Goal: Information Seeking & Learning: Learn about a topic

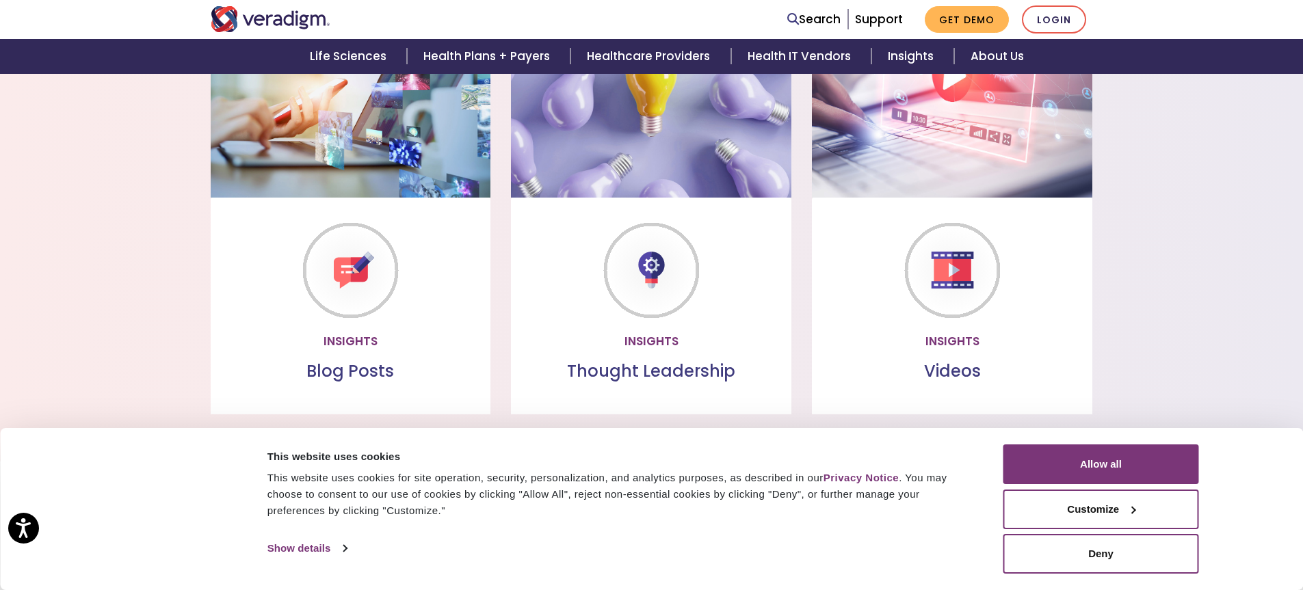
scroll to position [1853, 0]
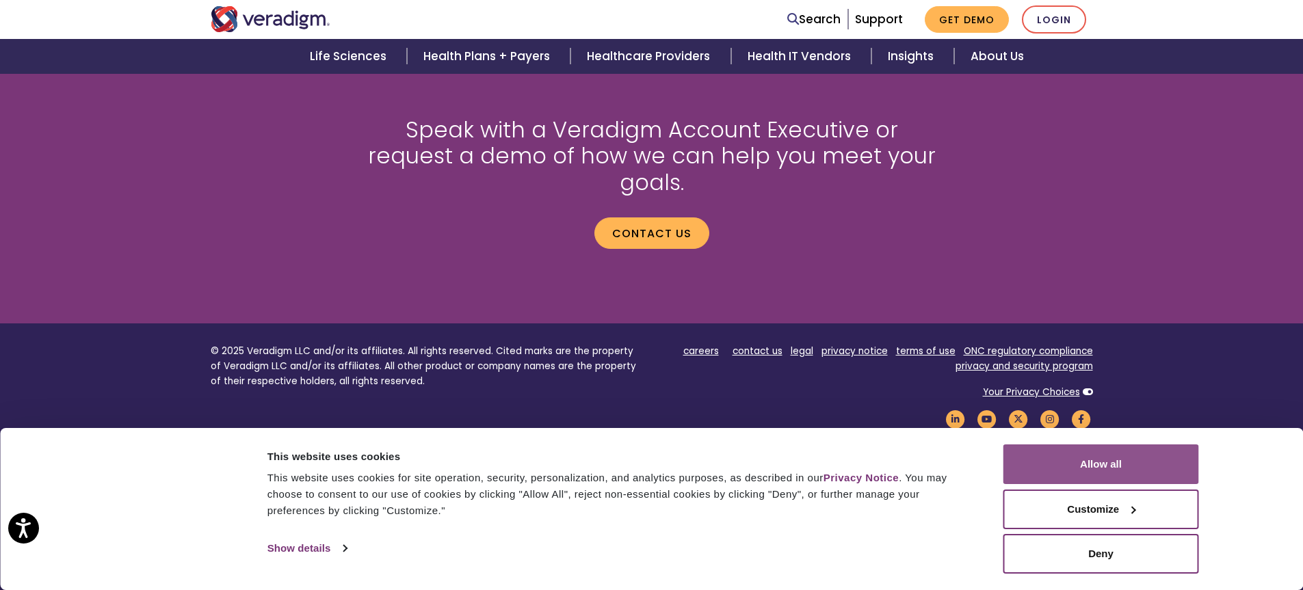
click at [1097, 467] on button "Allow all" at bounding box center [1102, 465] width 196 height 40
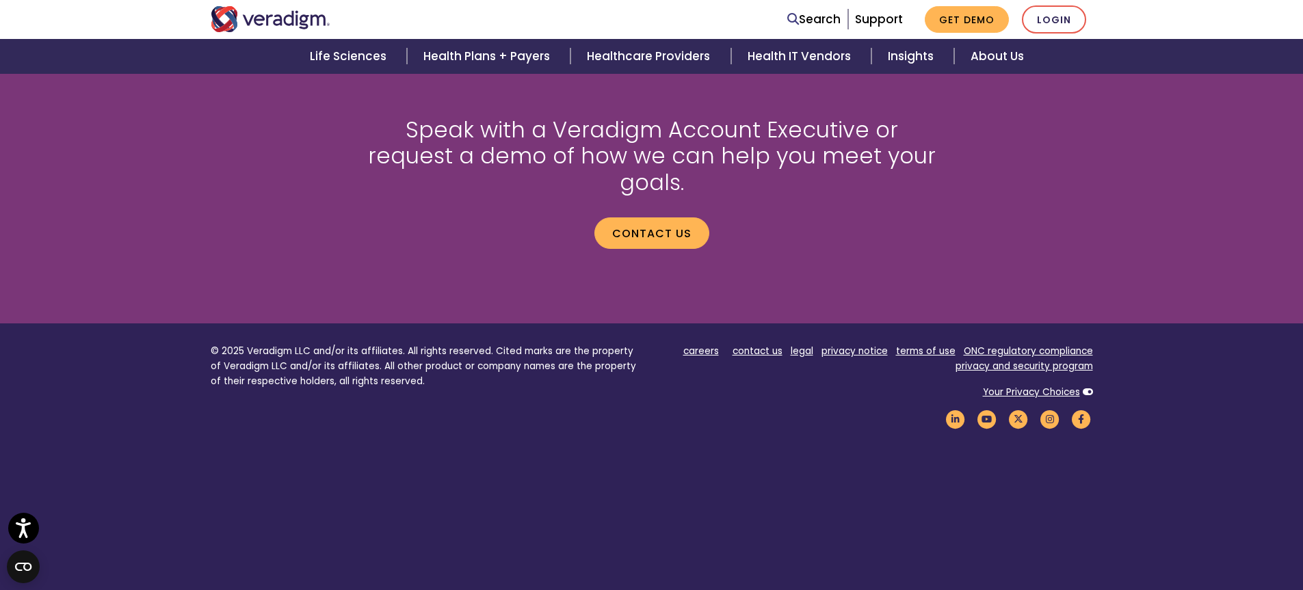
click at [792, 344] on ul "careers contact us legal privacy notice terms of use ONC regulatory compliance …" at bounding box center [877, 359] width 431 height 30
click at [749, 345] on link "contact us" at bounding box center [758, 351] width 50 height 13
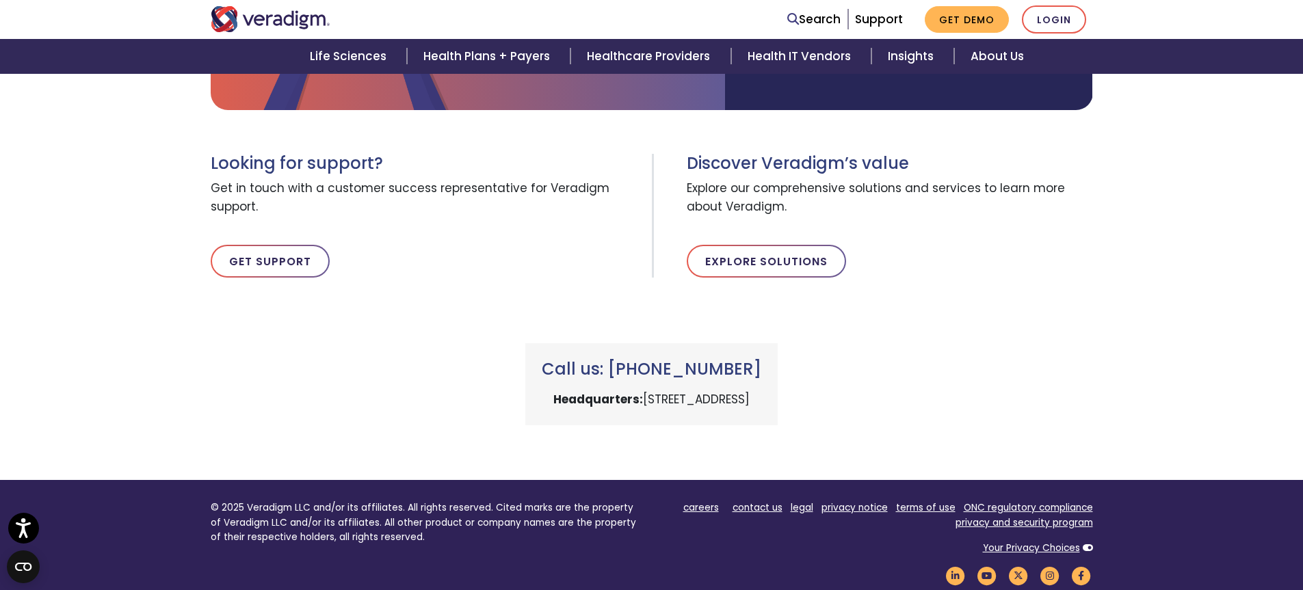
scroll to position [593, 0]
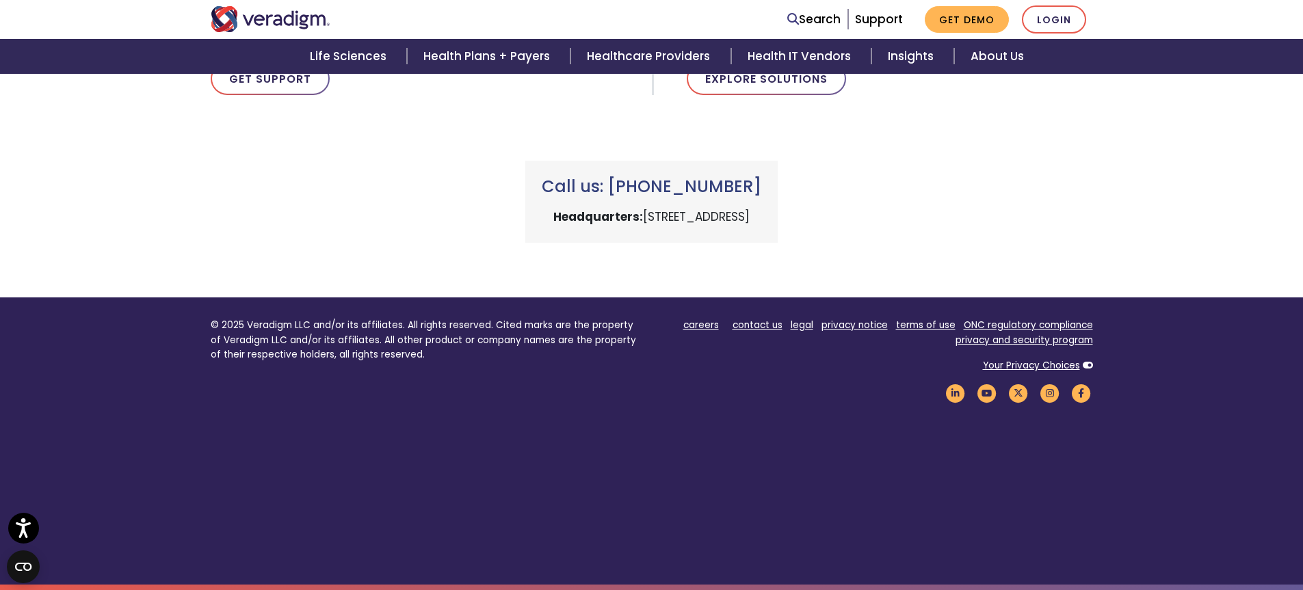
drag, startPoint x: 716, startPoint y: 324, endPoint x: 711, endPoint y: 317, distance: 7.8
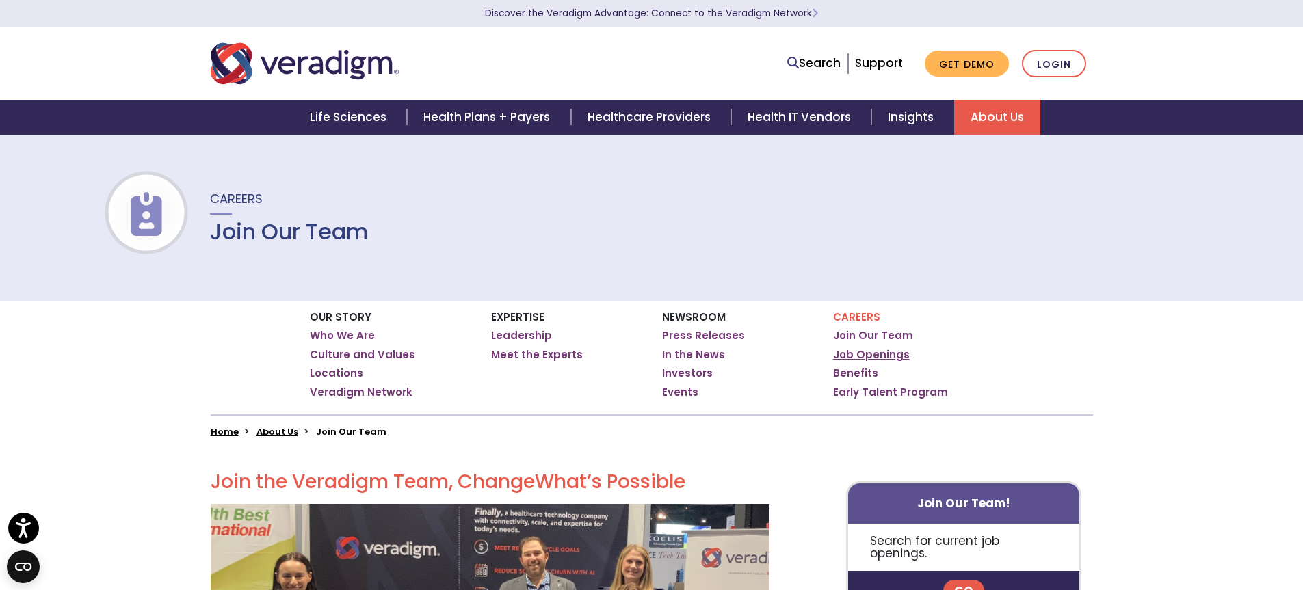
click at [874, 350] on link "Job Openings" at bounding box center [871, 355] width 77 height 14
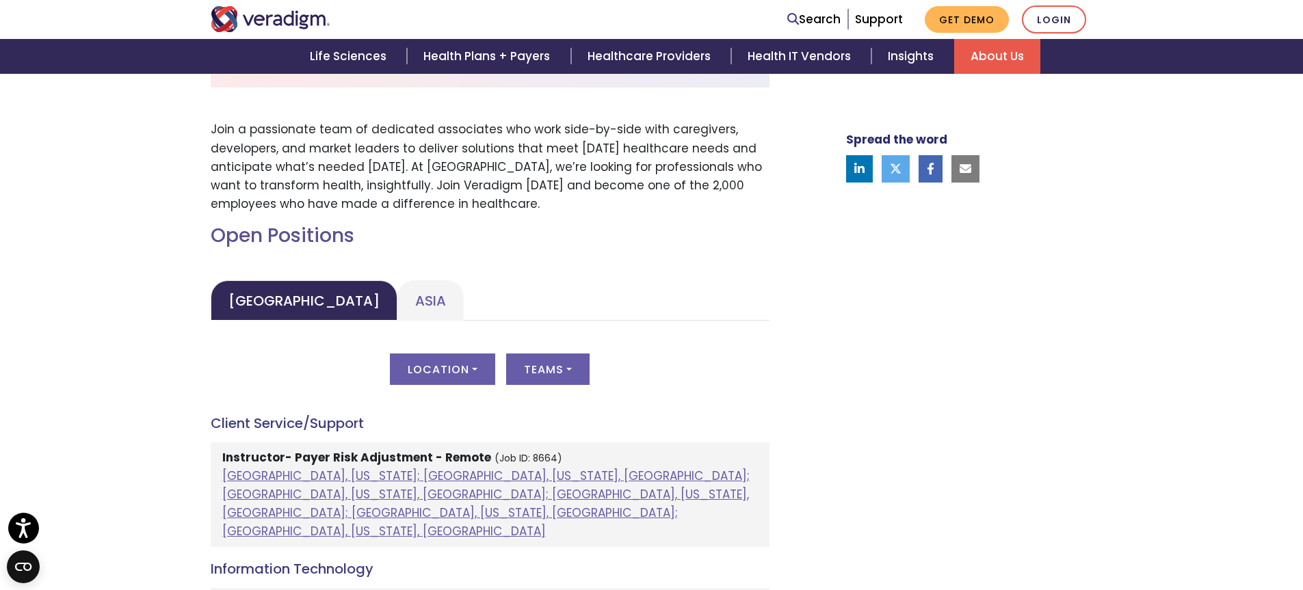
scroll to position [547, 0]
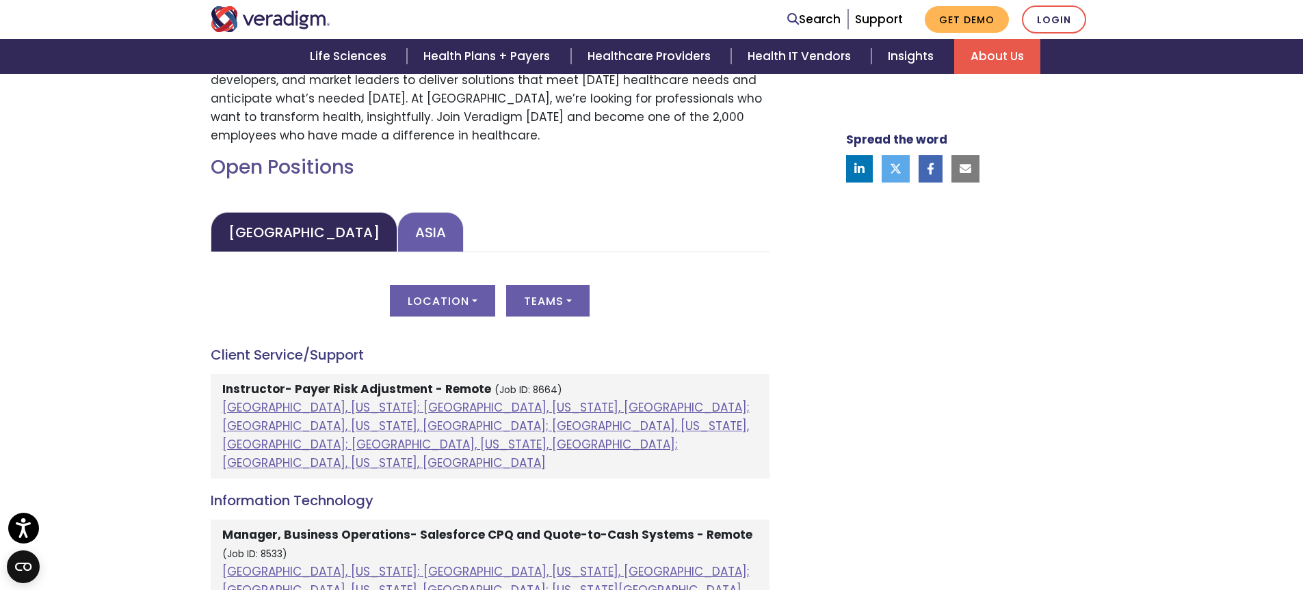
click at [397, 227] on link "Asia" at bounding box center [430, 232] width 66 height 40
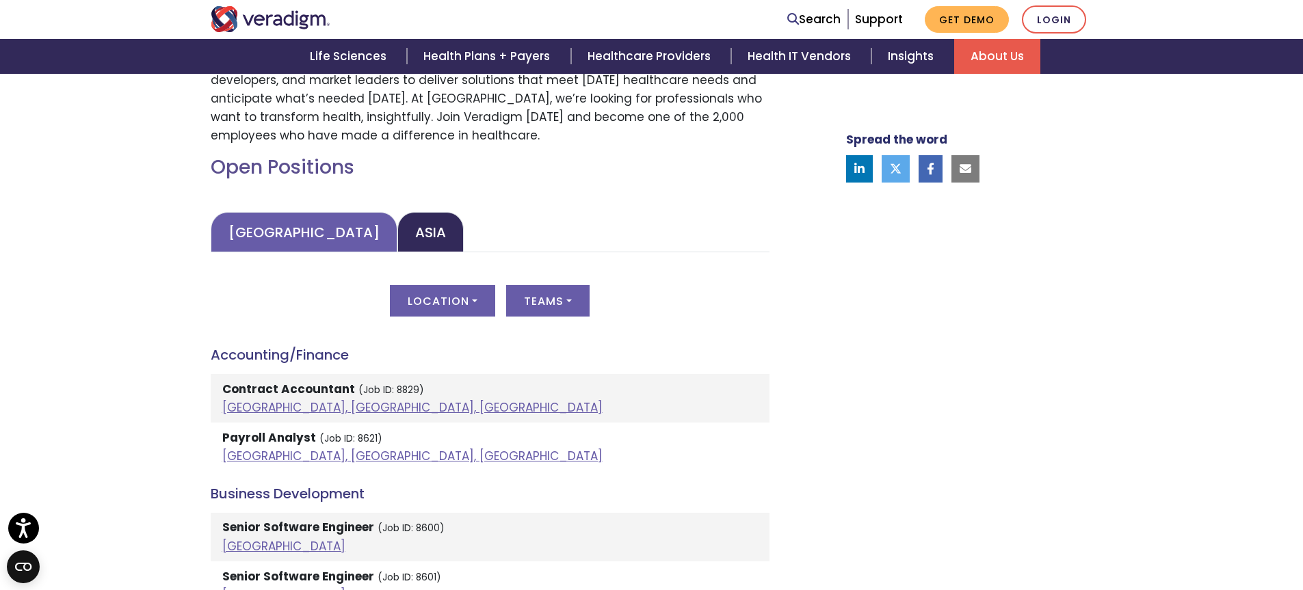
click at [310, 220] on link "United States" at bounding box center [304, 232] width 187 height 40
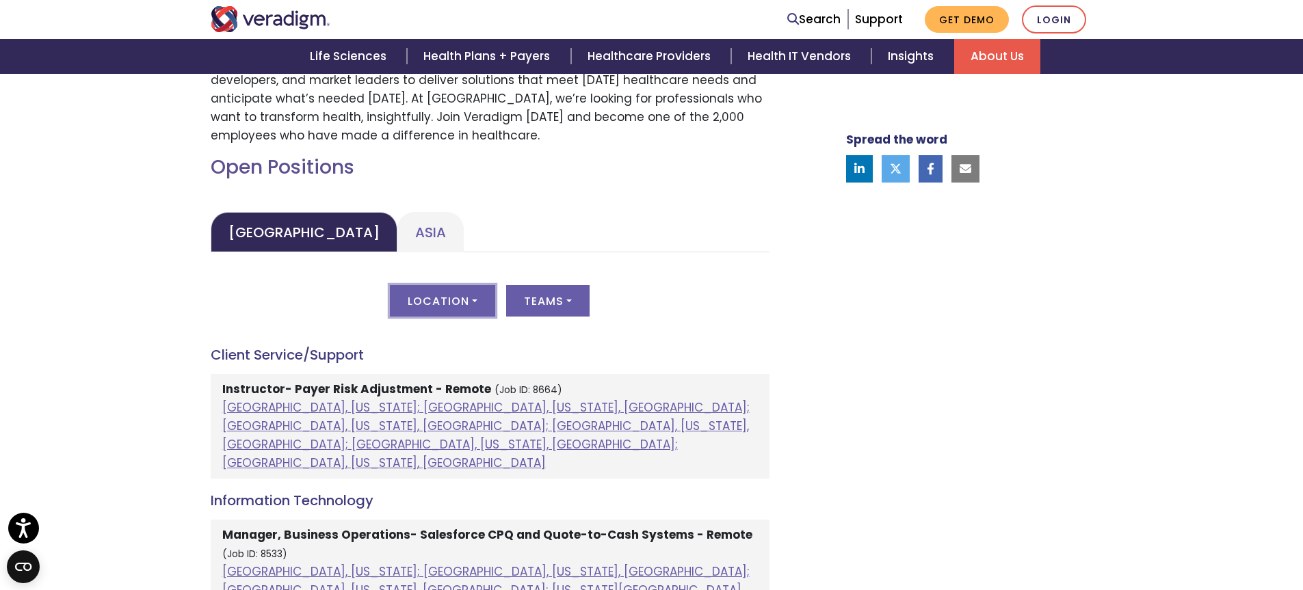
click at [470, 297] on button "Location" at bounding box center [442, 300] width 105 height 31
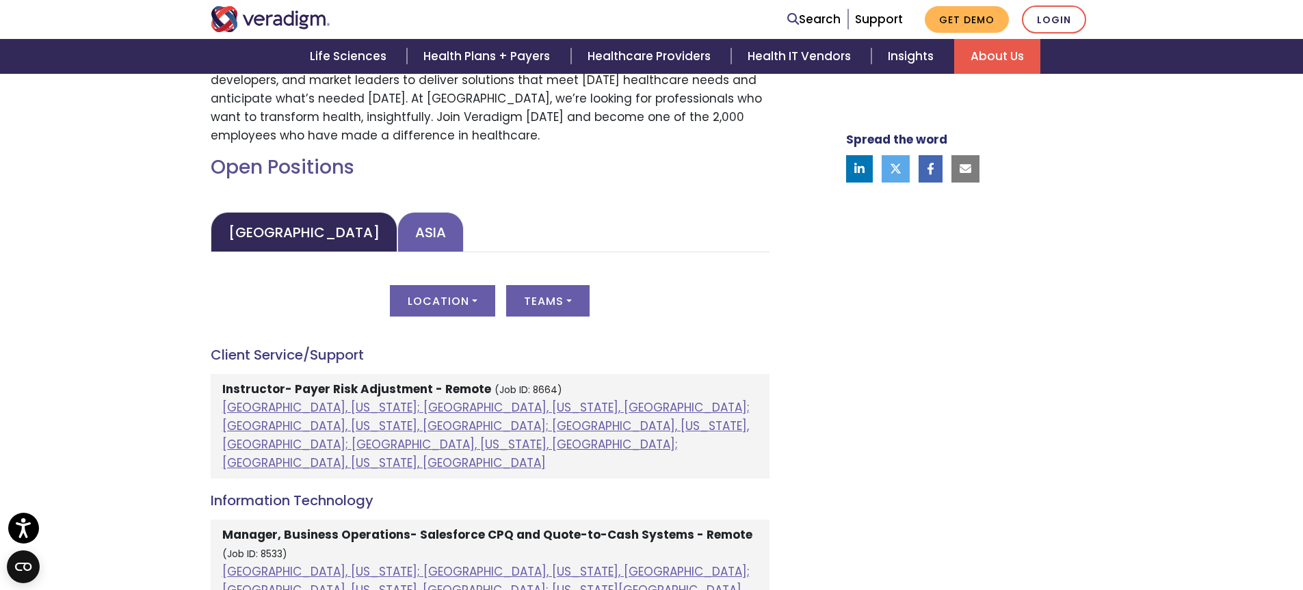
click at [397, 222] on link "Asia" at bounding box center [430, 232] width 66 height 40
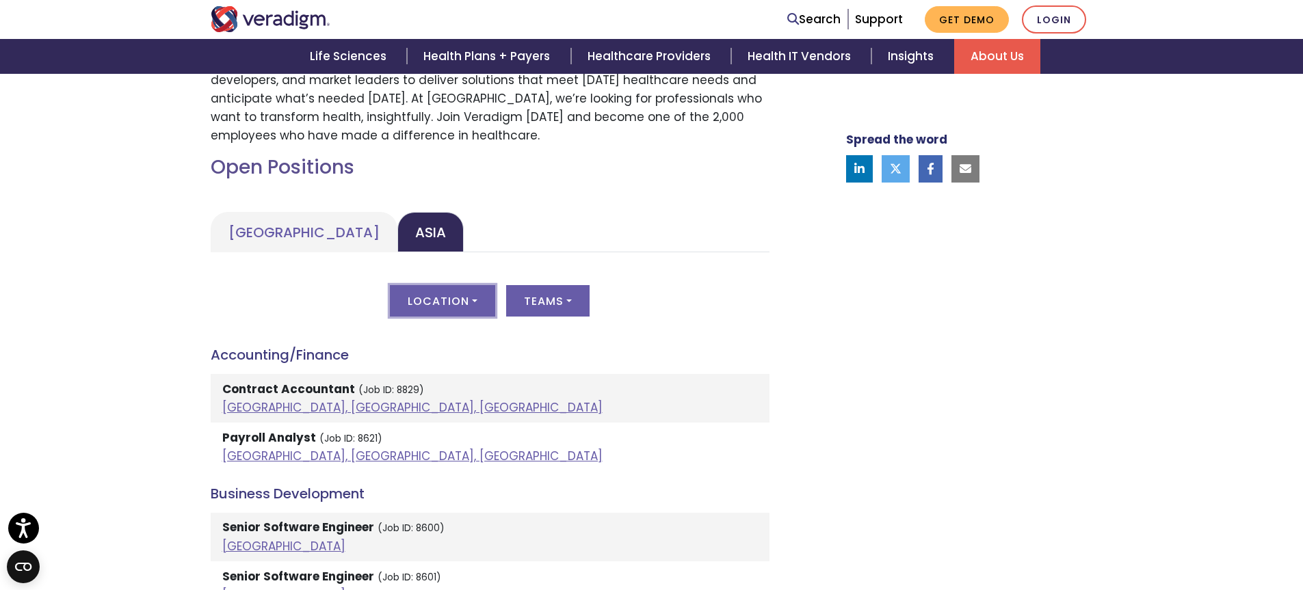
click at [429, 298] on button "Location" at bounding box center [442, 300] width 105 height 31
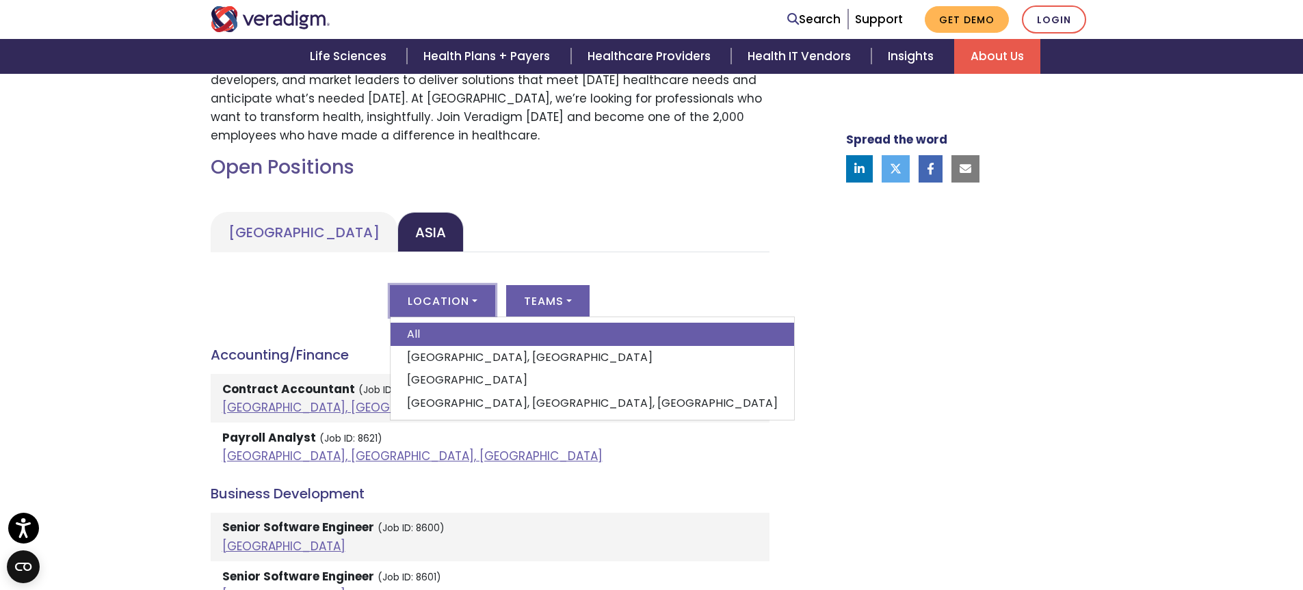
click at [426, 301] on button "Location" at bounding box center [442, 300] width 105 height 31
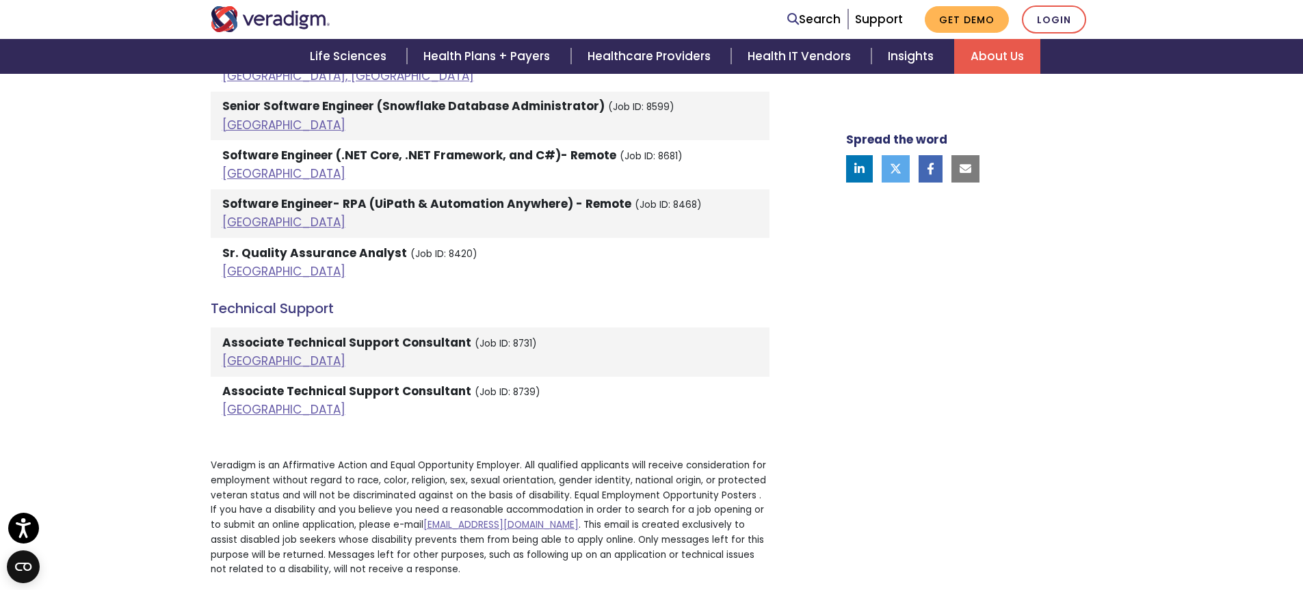
scroll to position [3408, 0]
